Goal: Check status: Check status

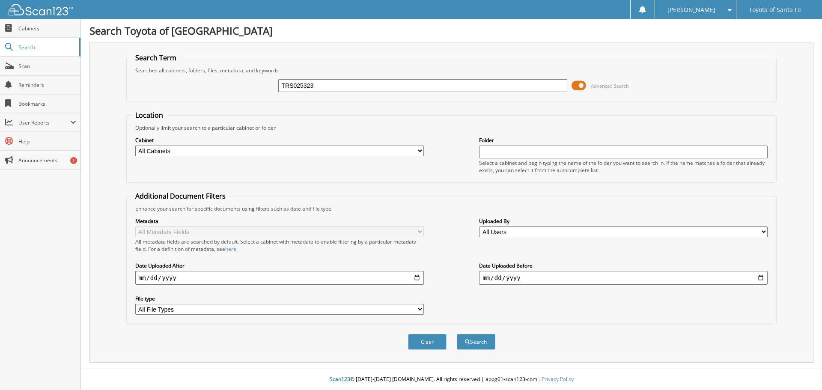
type input "TRS025323"
click at [457, 334] on button "Search" at bounding box center [476, 342] width 39 height 16
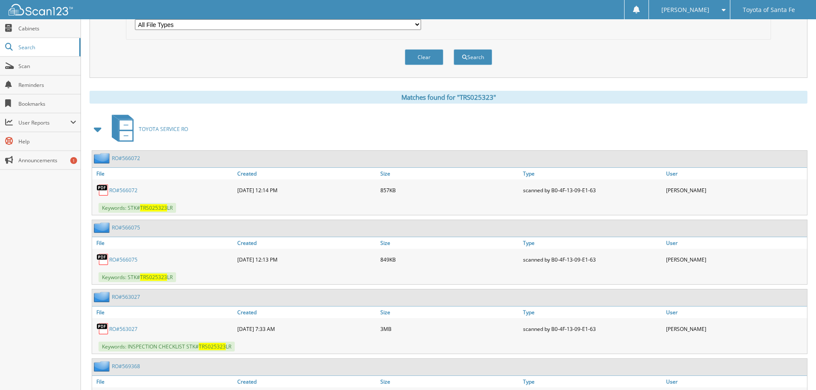
scroll to position [300, 0]
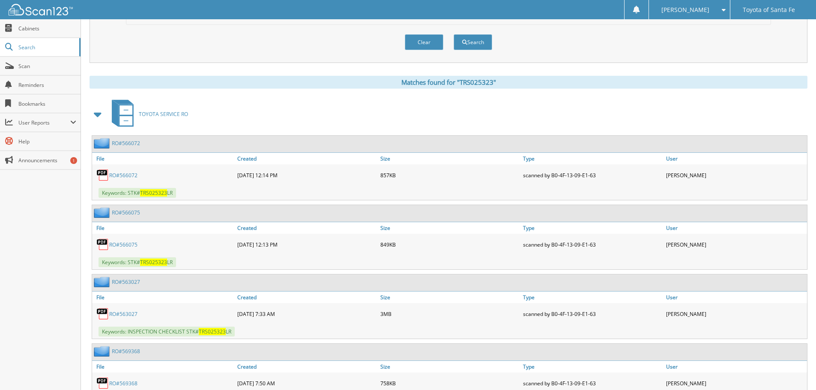
click at [126, 176] on link "RO#566072" at bounding box center [123, 175] width 28 height 7
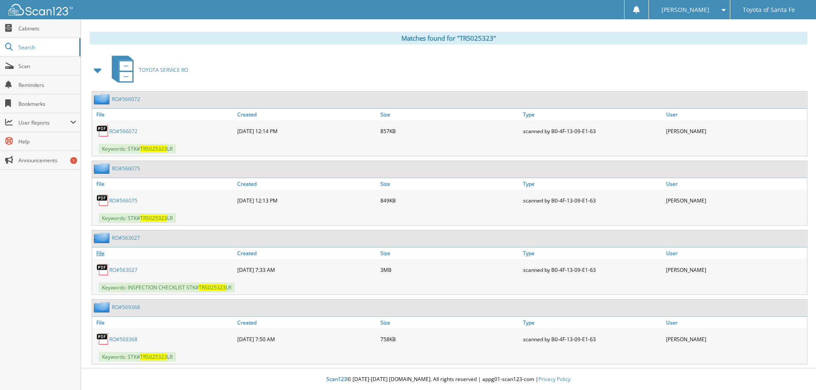
scroll to position [344, 0]
click at [120, 271] on link "RO#563027" at bounding box center [123, 269] width 28 height 7
